Goal: Information Seeking & Learning: Learn about a topic

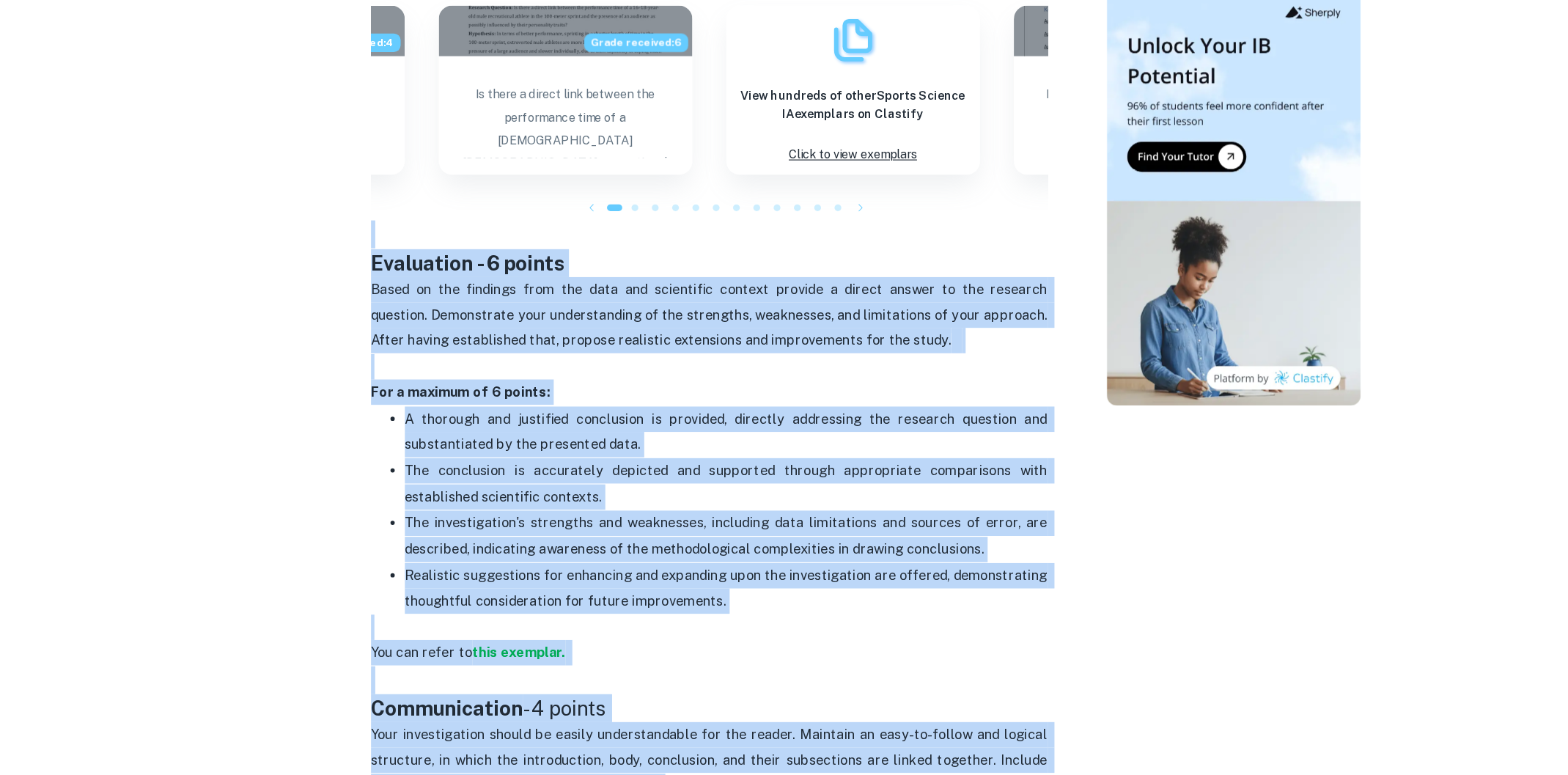
scroll to position [2470, 0]
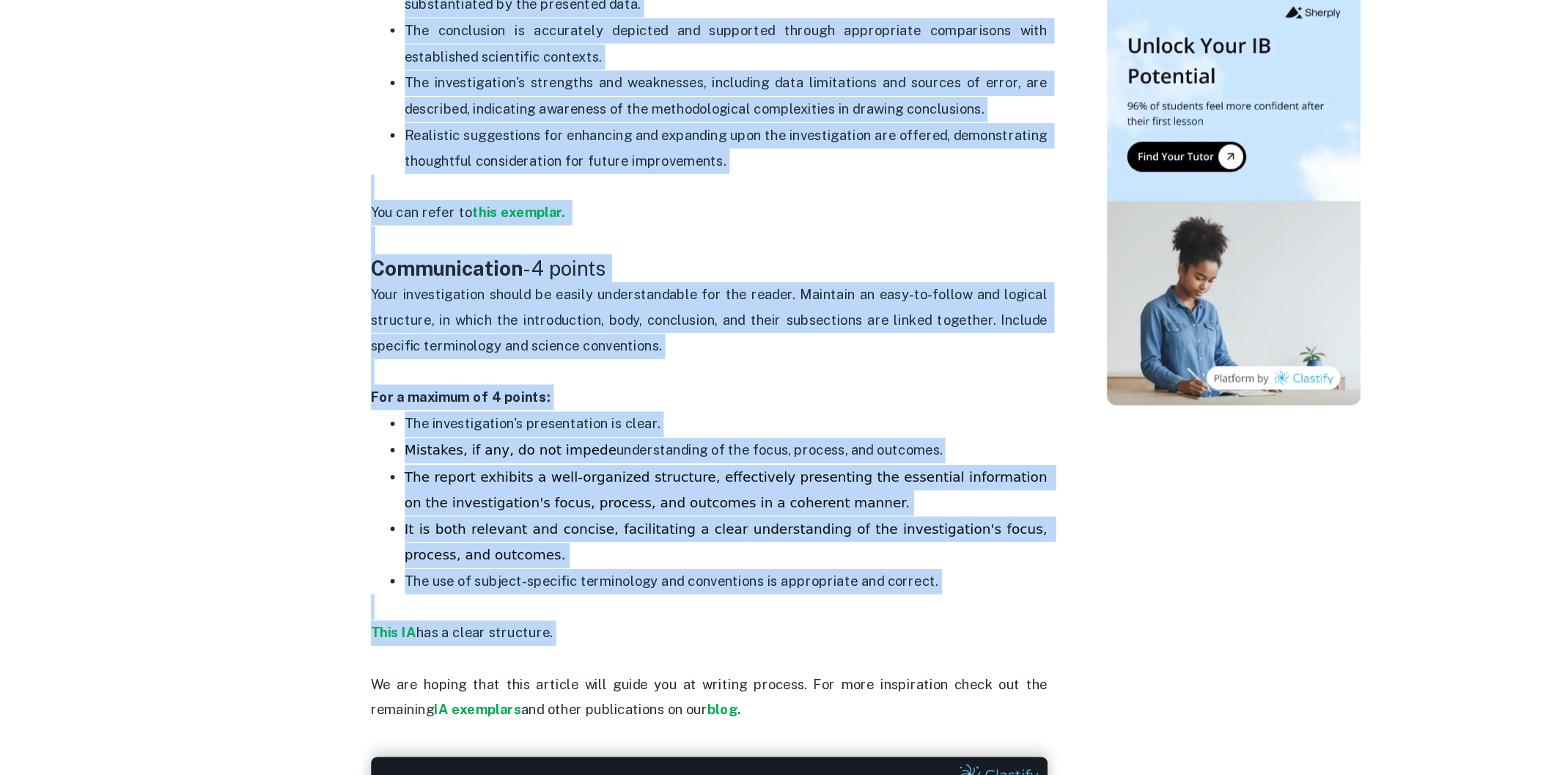
drag, startPoint x: 373, startPoint y: 319, endPoint x: 764, endPoint y: 610, distance: 487.4
copy div "Loremi, Dolorsit, ame Consec Adipisc EL Seddoeiu tem Incididun Ut lab etdo ma a…"
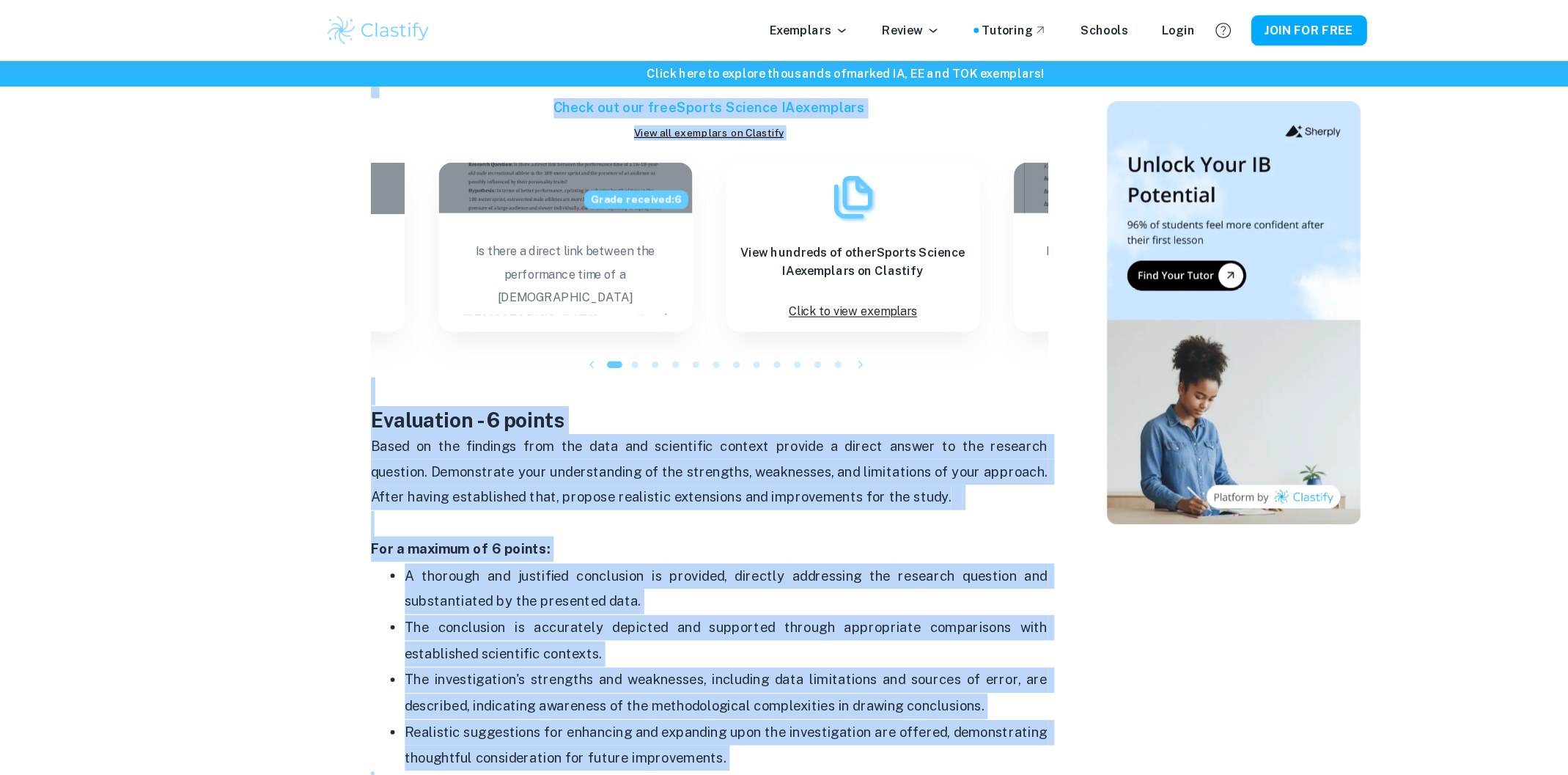
scroll to position [1247, 0]
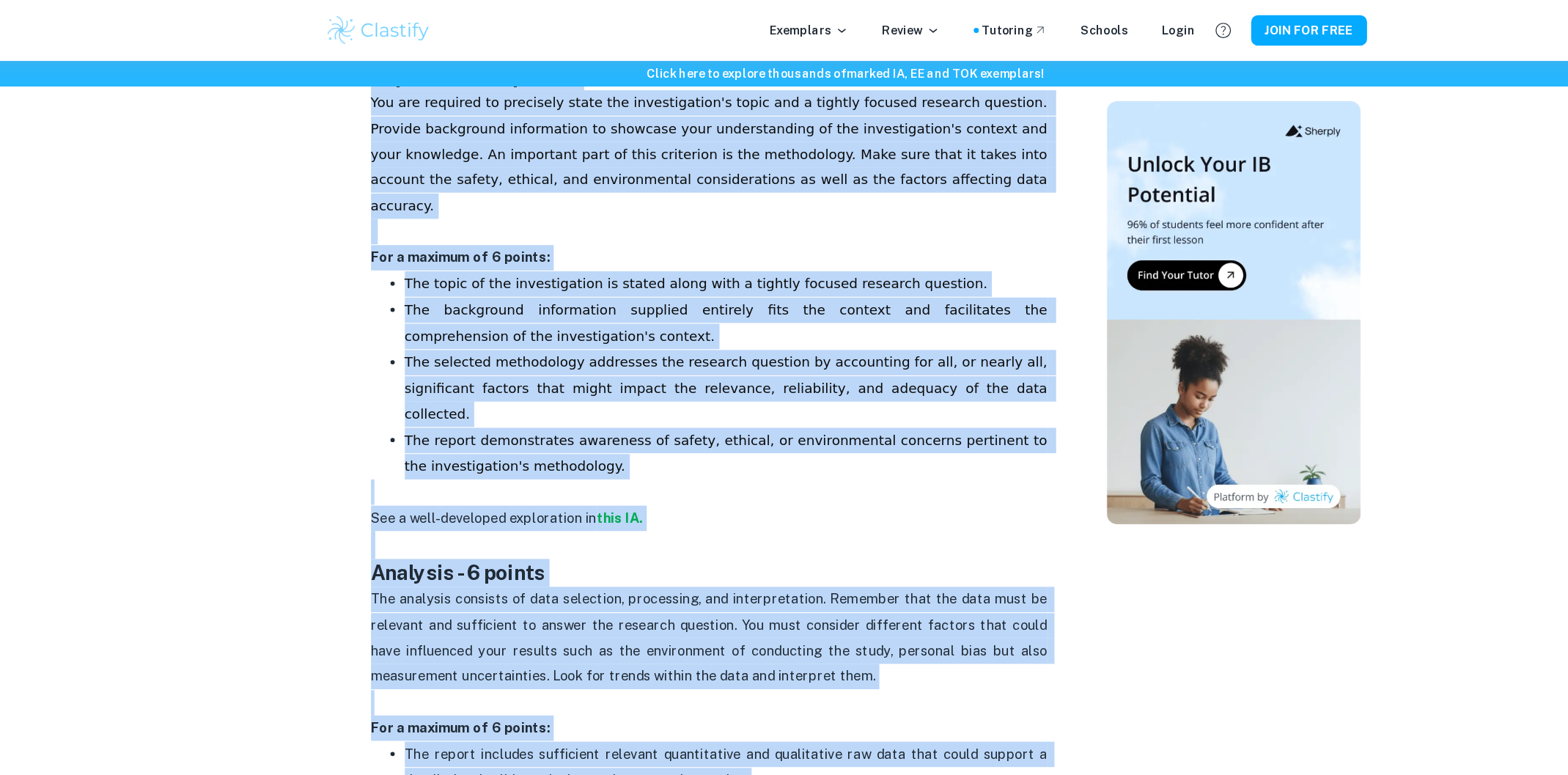
click at [634, 258] on p "The background information supplied entirely fits the context and facilitates t…" at bounding box center [679, 280] width 557 height 45
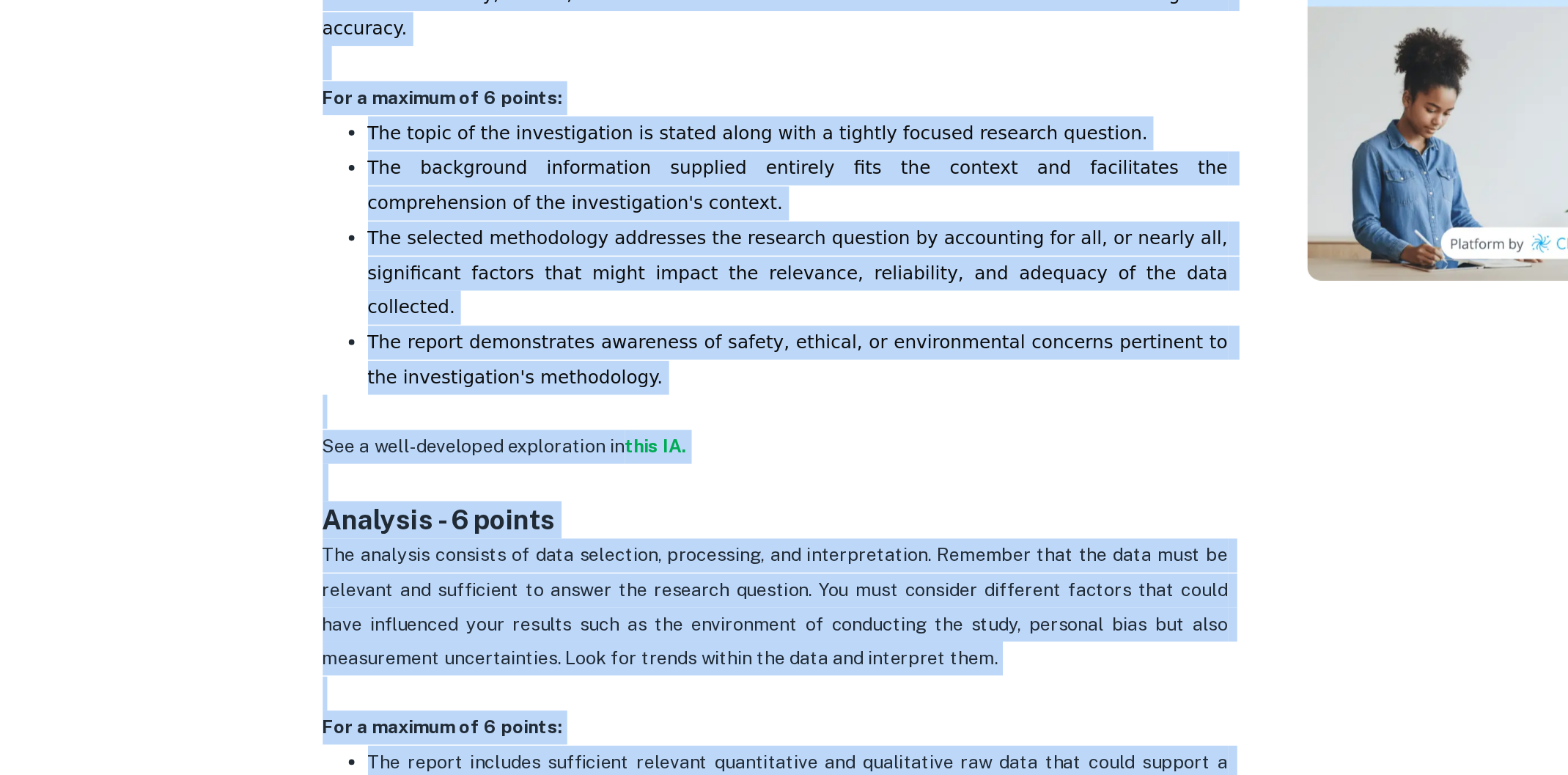
scroll to position [1342, 0]
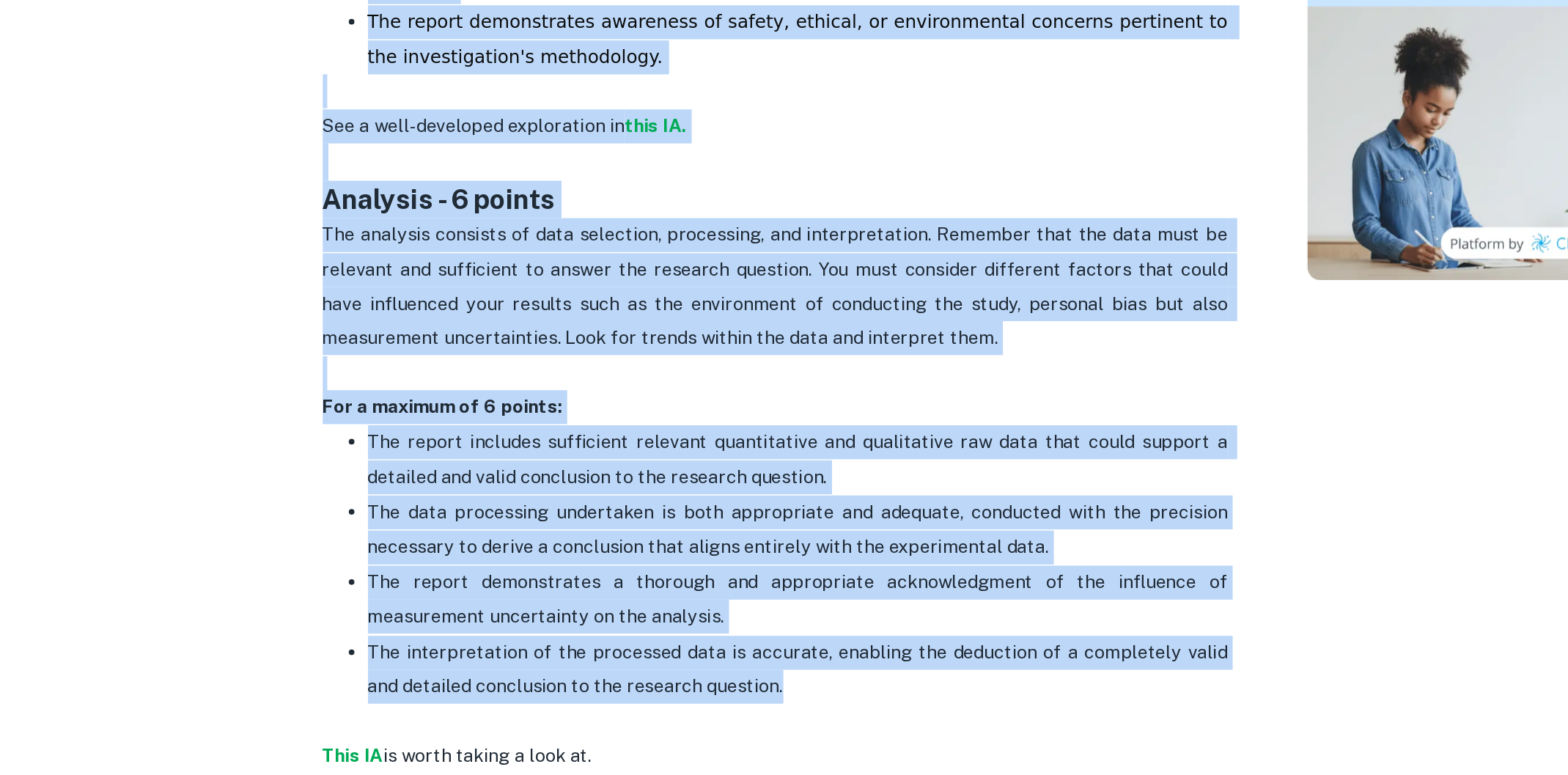
drag, startPoint x: 357, startPoint y: 388, endPoint x: 690, endPoint y: 665, distance: 433.1
click at [690, 665] on div "Sports Science IA Criteria and Checklist By [PERSON_NAME] • [DATE] Get feedback…" at bounding box center [665, 439] width 654 height 3303
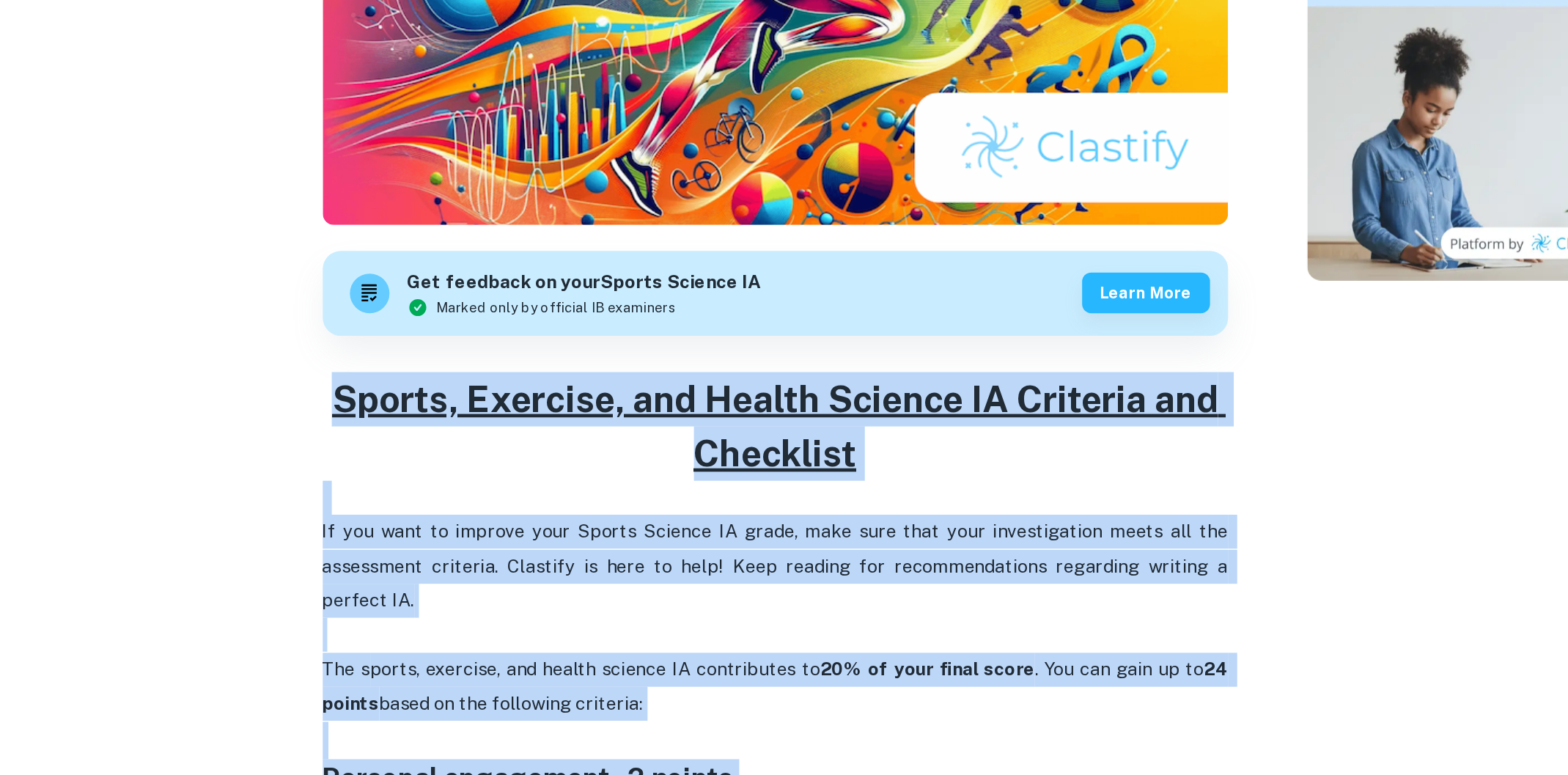
scroll to position [203, 0]
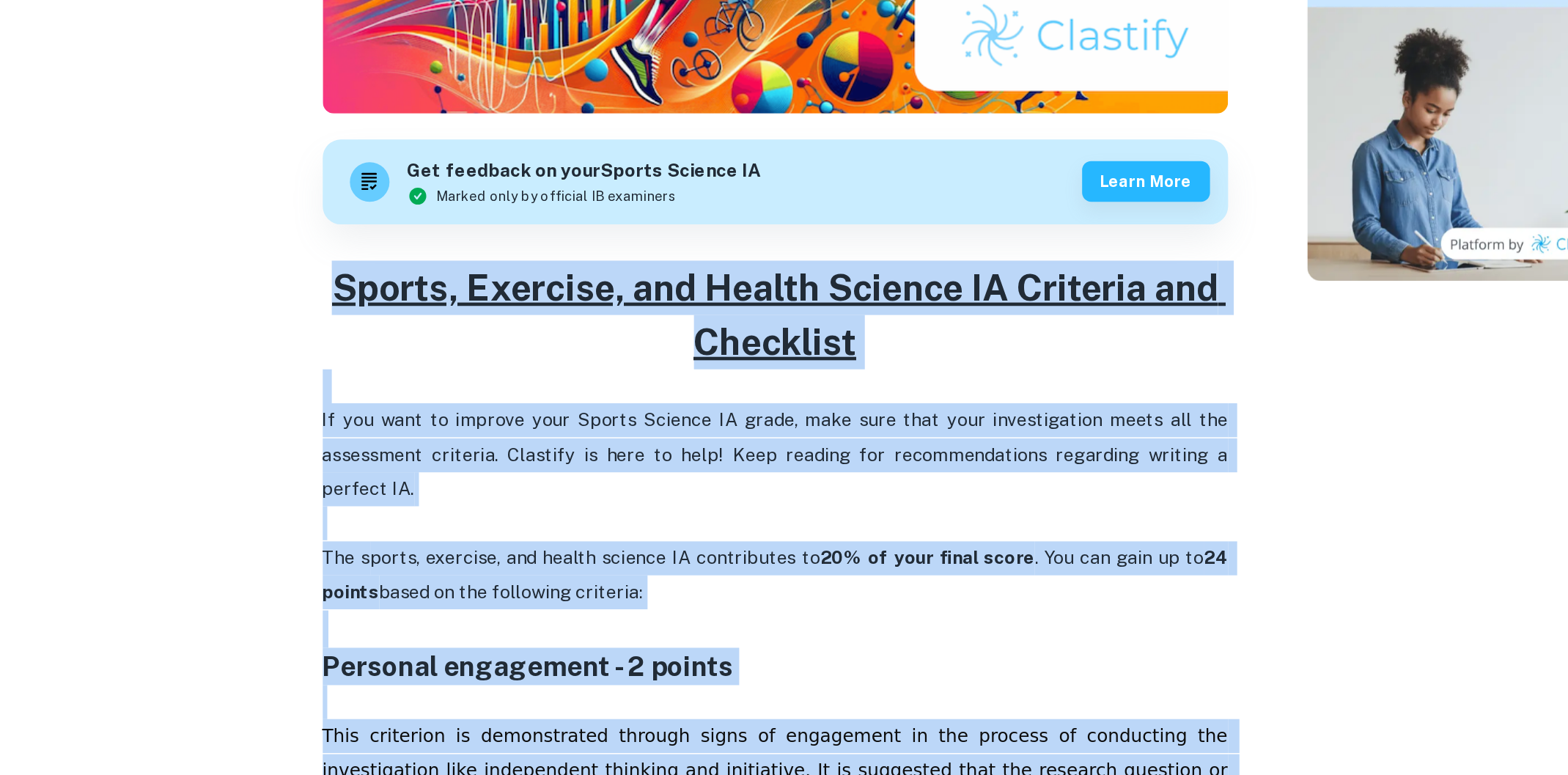
click at [405, 592] on p "If you want to improve your Sports Science IA grade, make sure that your invest…" at bounding box center [665, 600] width 586 height 134
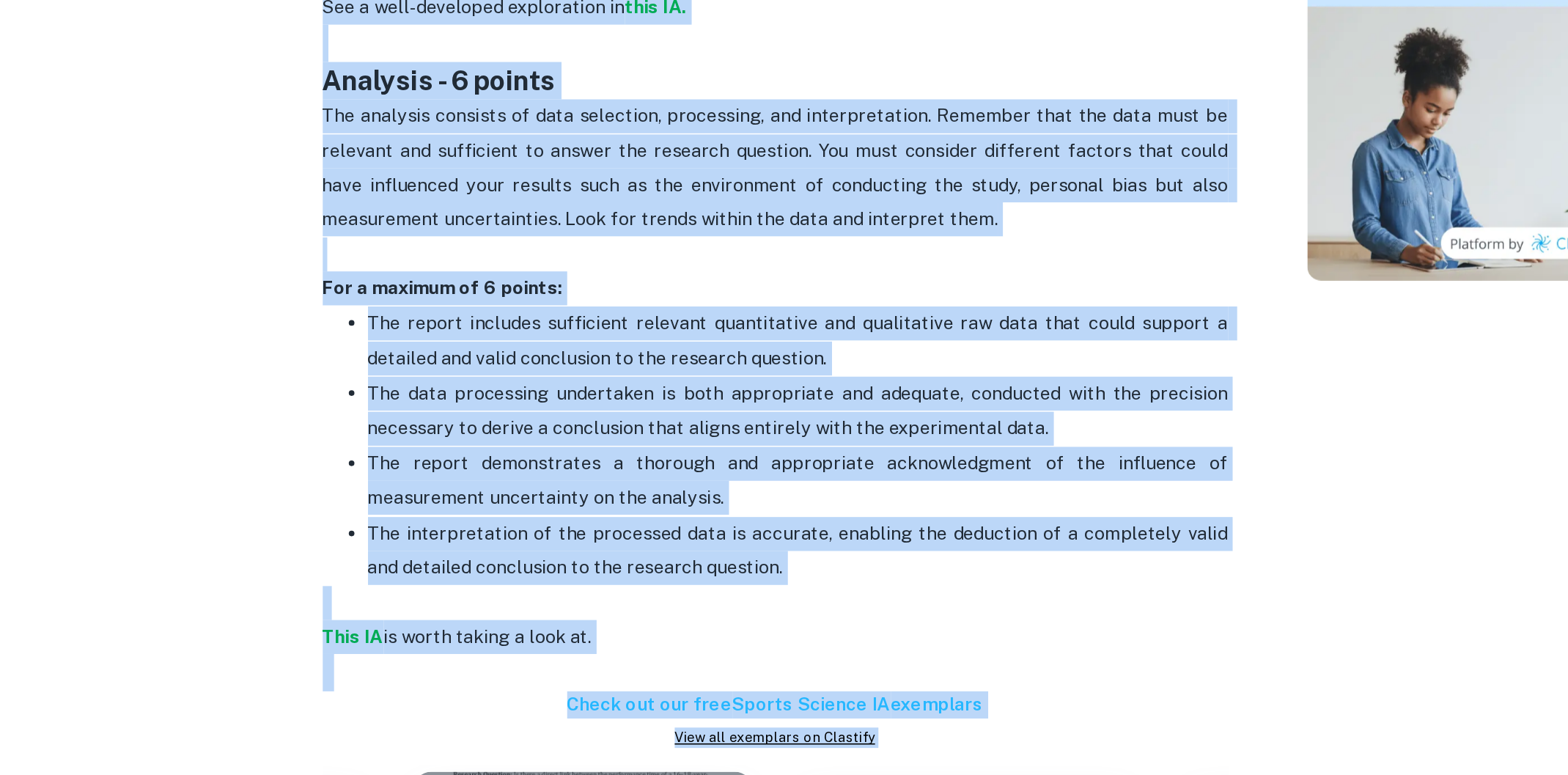
scroll to position [1515, 0]
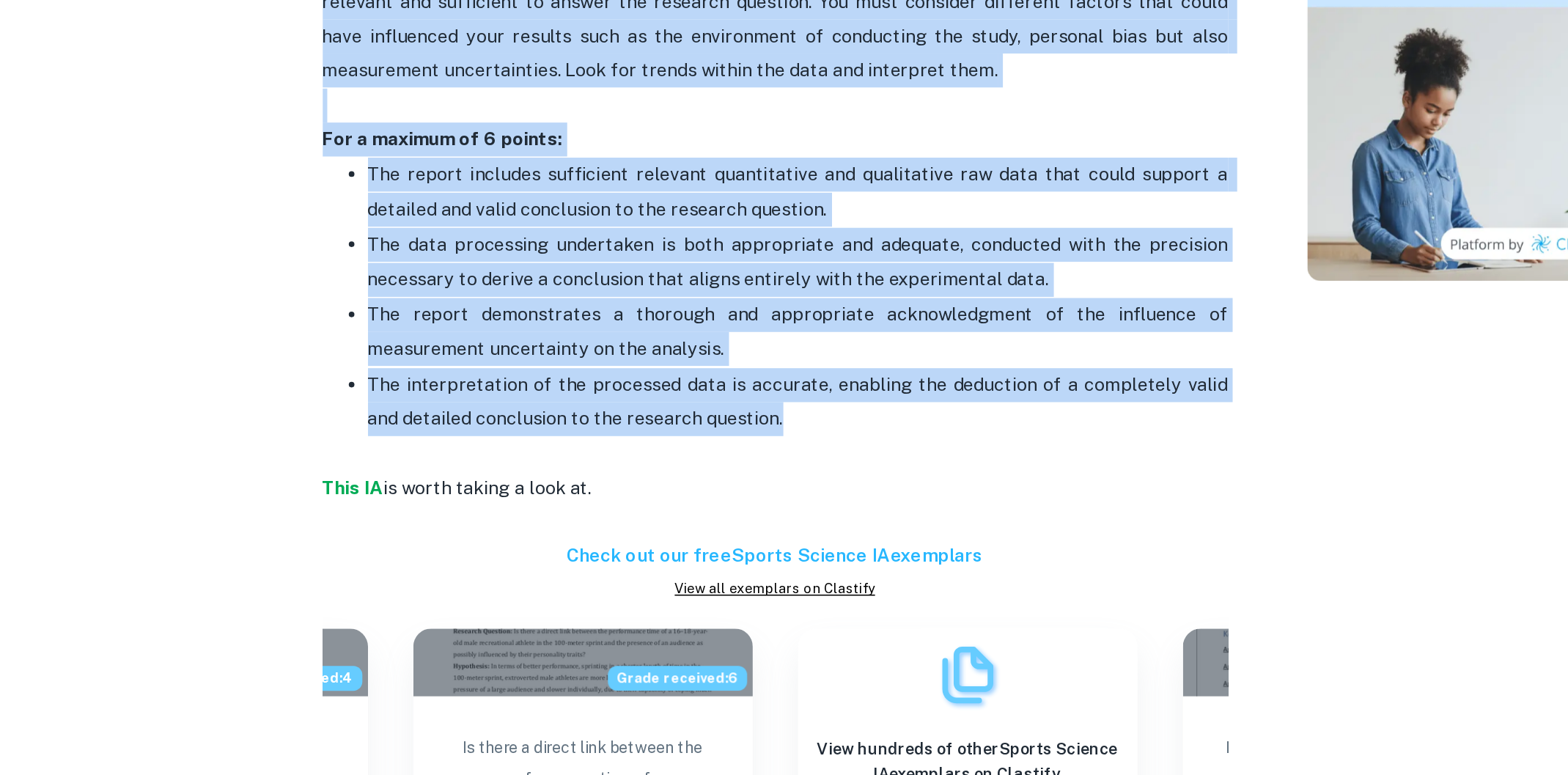
drag, startPoint x: 375, startPoint y: 460, endPoint x: 682, endPoint y: 482, distance: 307.8
click at [682, 483] on div "Sports, Exercise, and Health Science IA Criteria and Checklist If you want to i…" at bounding box center [665, 405] width 586 height 2556
copy div "Sports, Exercise, and Health Science IA Criteria and Checklist If you want to i…"
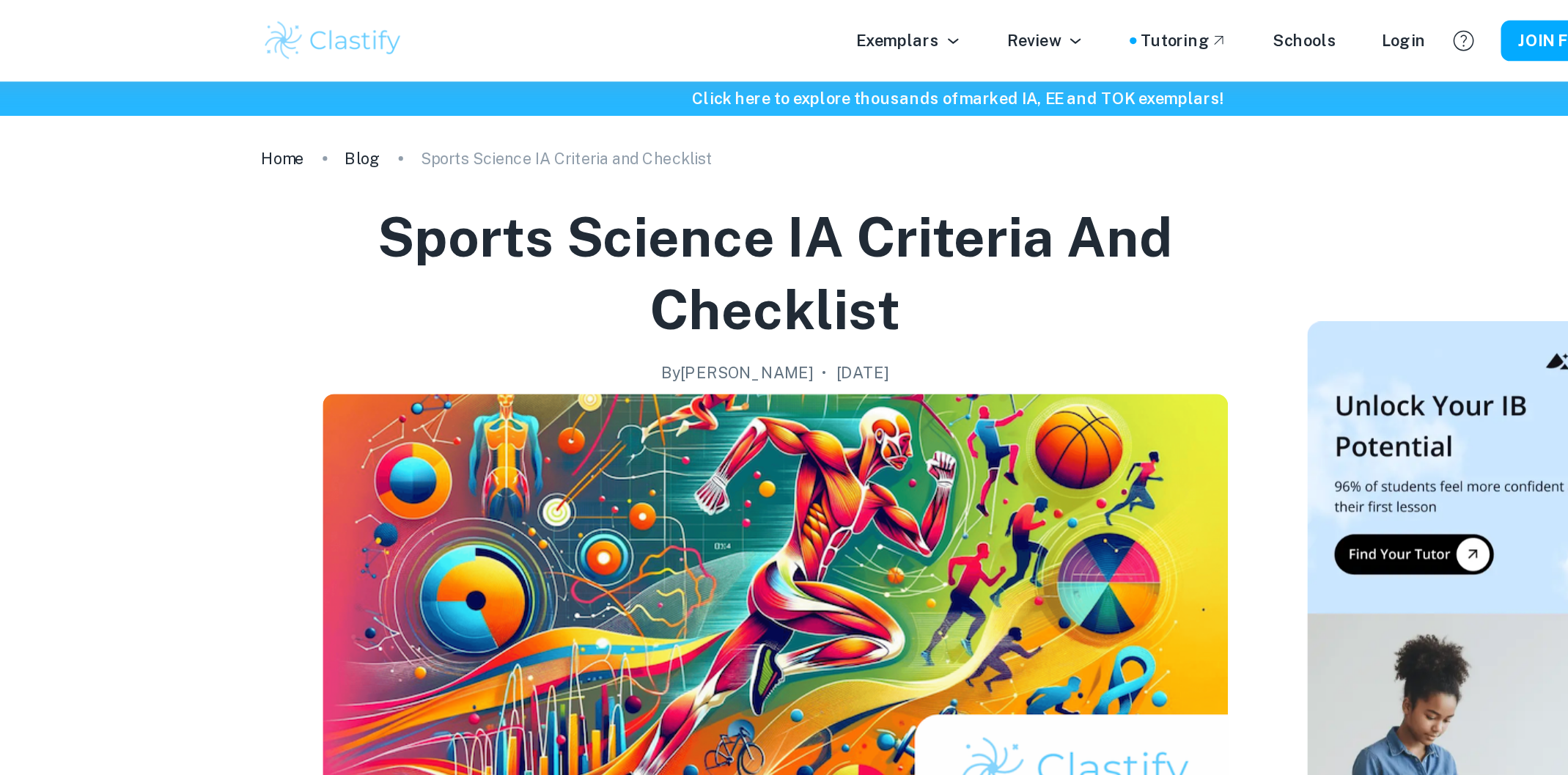
scroll to position [266, 0]
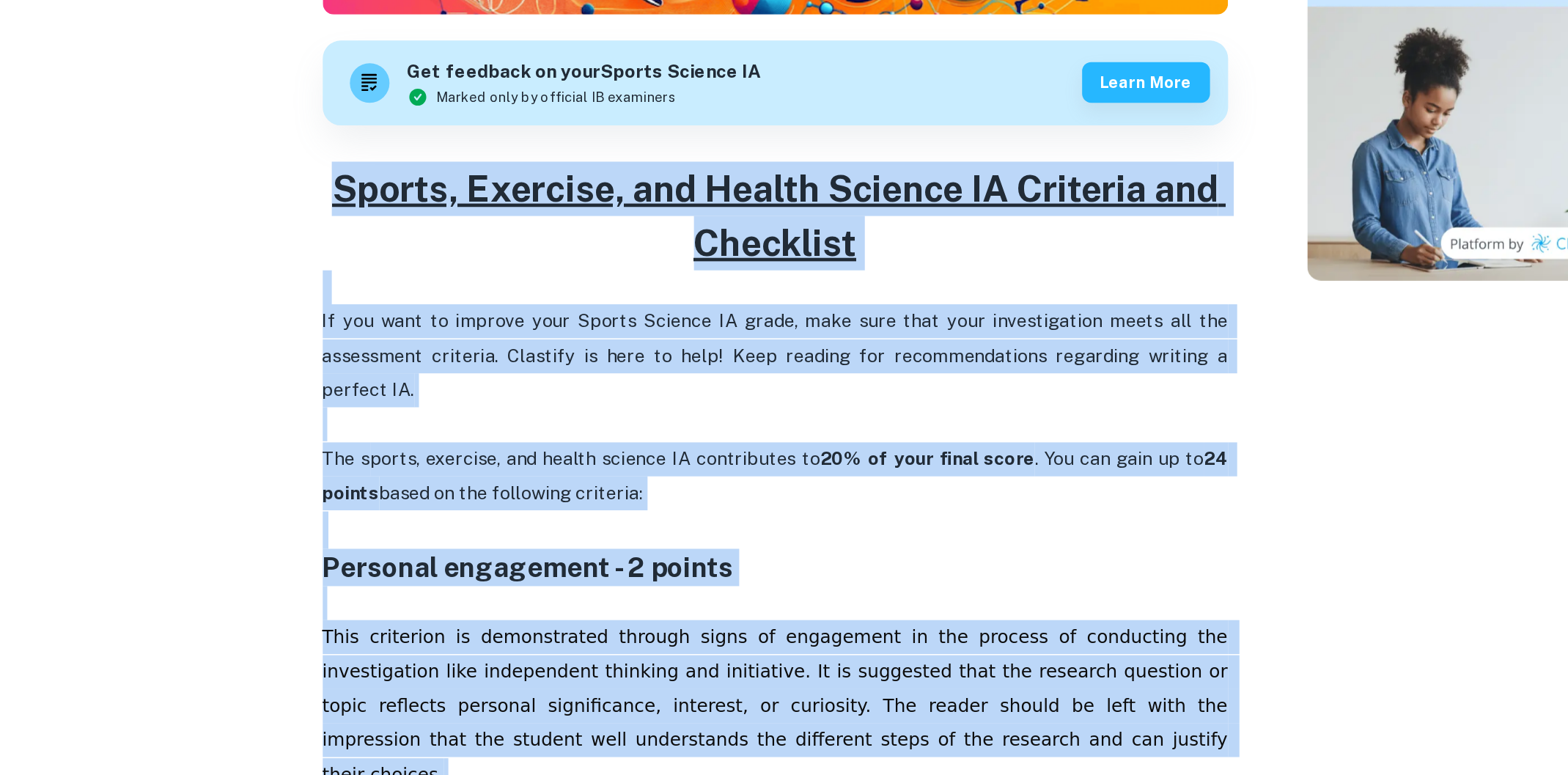
copy div "Sports, Exercise, and Health Science IA Criteria and Checklist If you want to i…"
click at [740, 479] on span "If you want to improve your Sports Science IA grade, make sure that your invest…" at bounding box center [666, 502] width 589 height 59
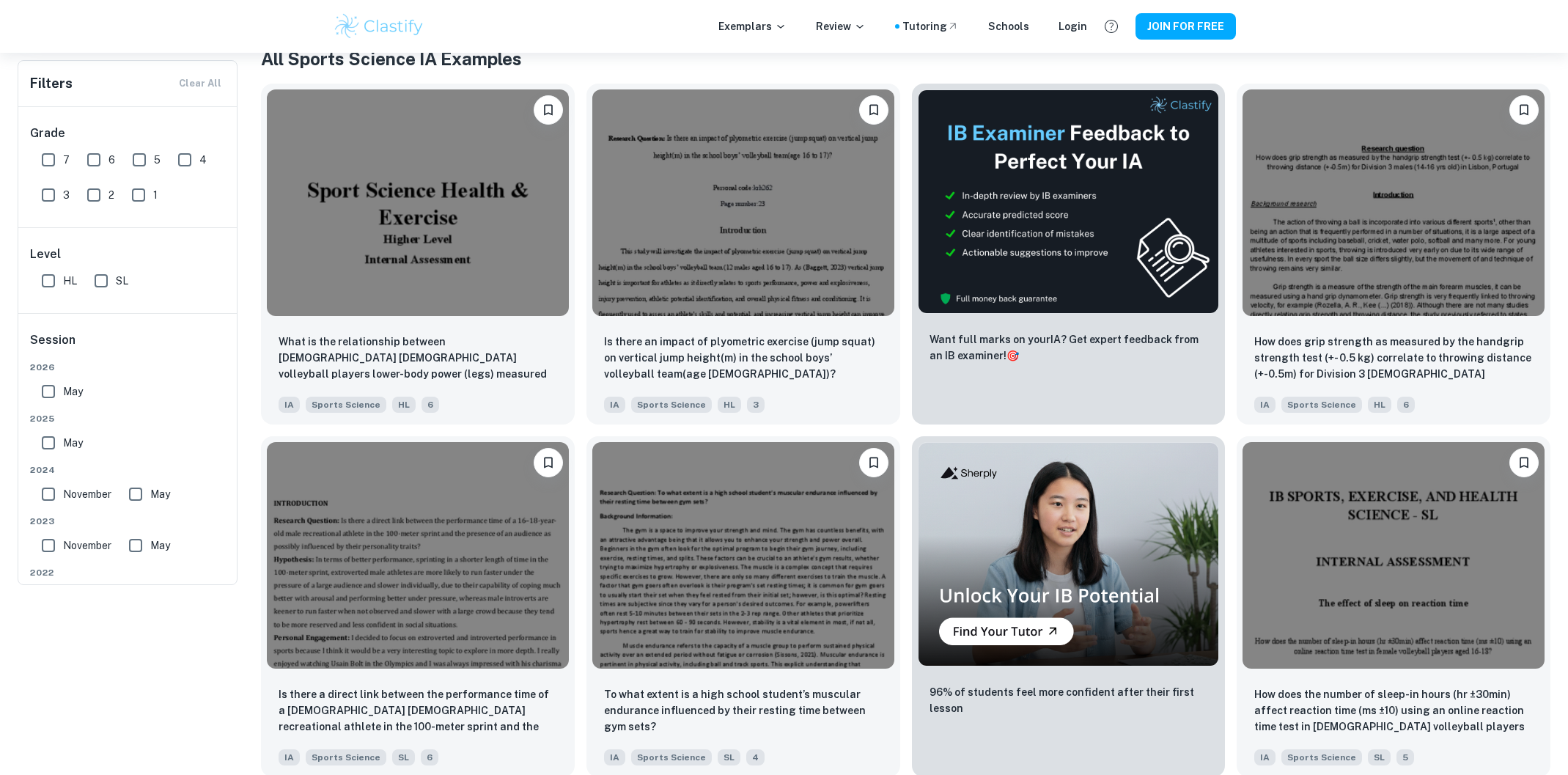
scroll to position [303, 0]
